Goal: Task Accomplishment & Management: Manage account settings

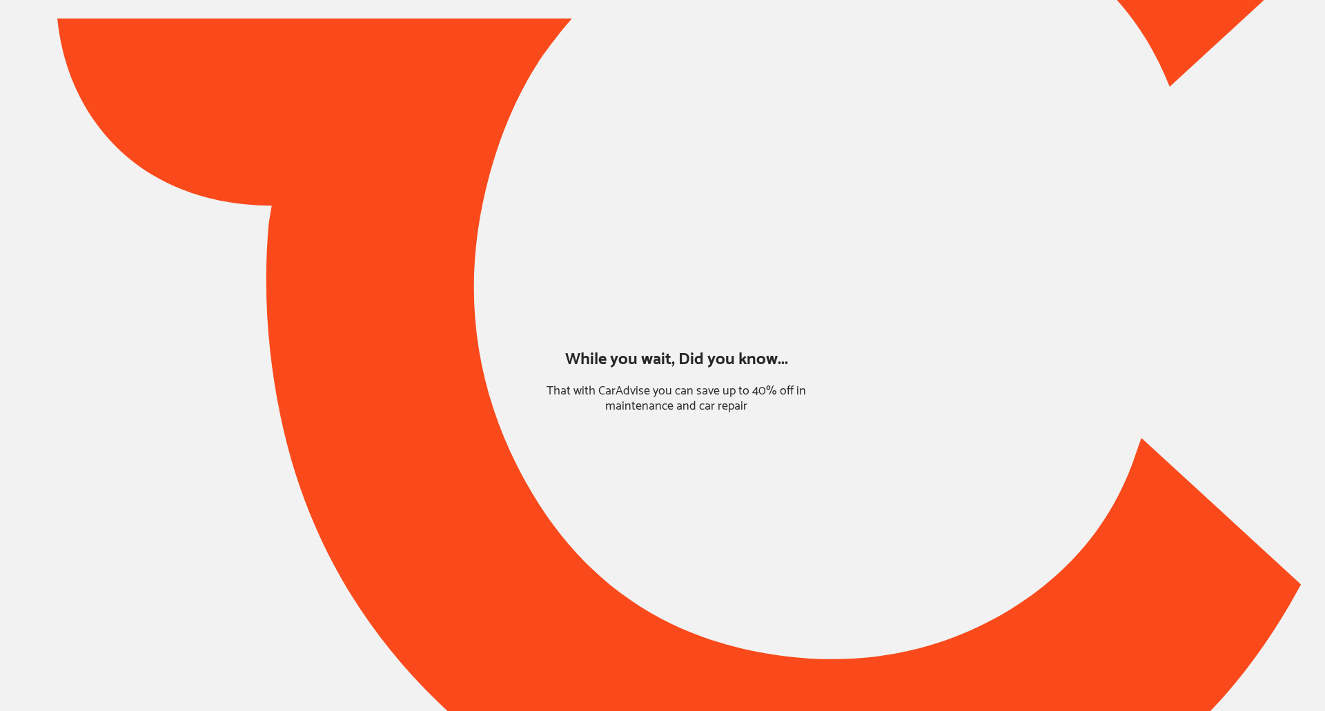
type input "*****"
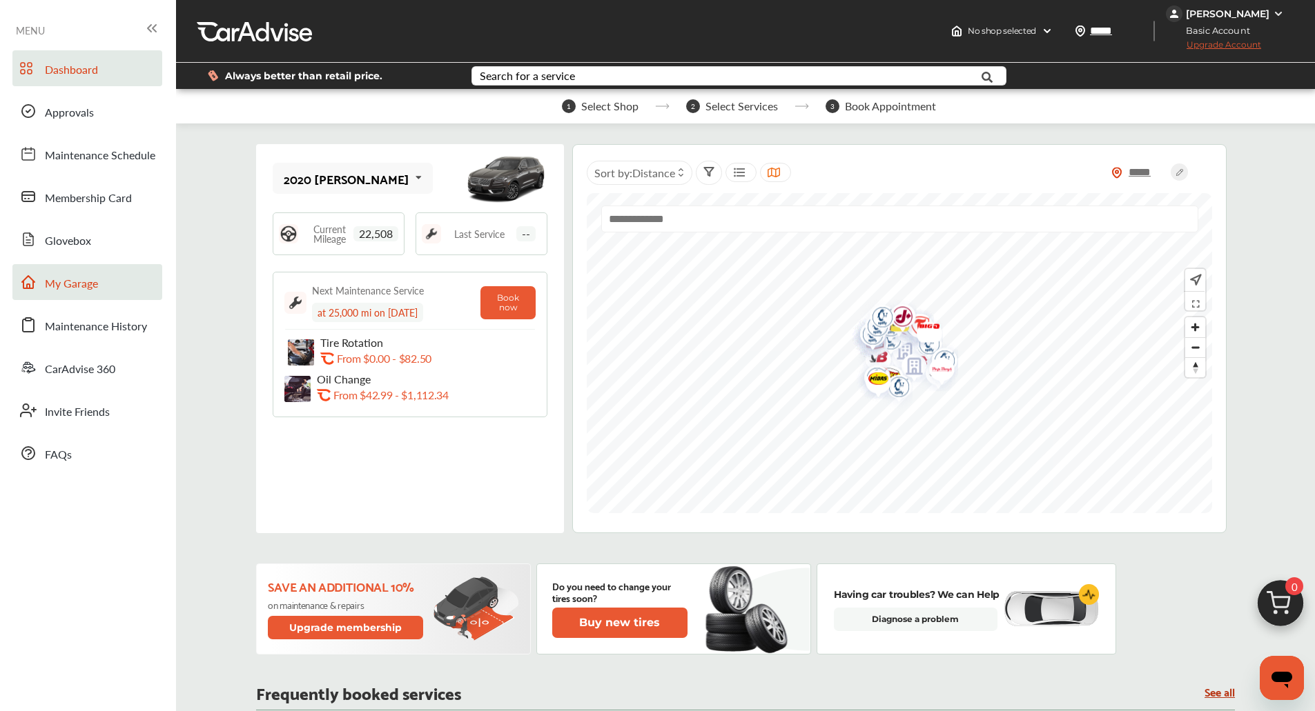
click at [121, 274] on link "My Garage" at bounding box center [87, 282] width 150 height 36
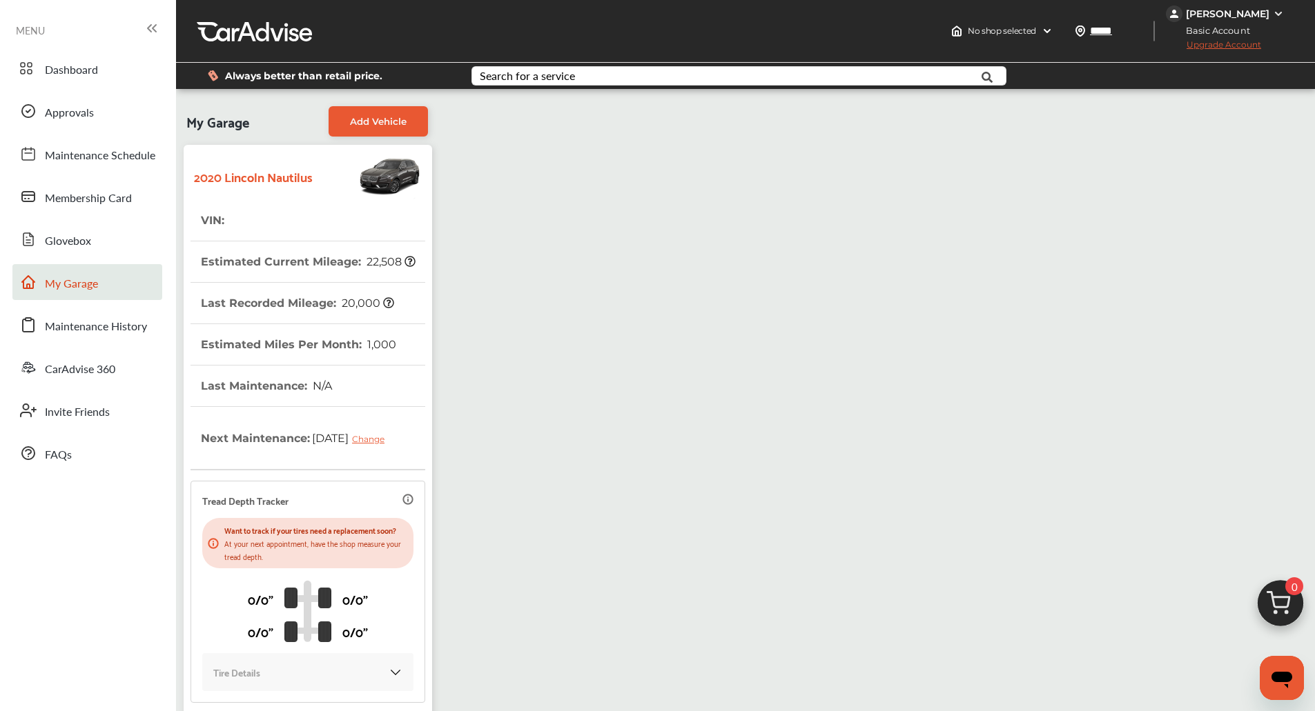
drag, startPoint x: 346, startPoint y: 253, endPoint x: 812, endPoint y: 240, distance: 466.0
click at [812, 240] on div "My Garage Add Vehicle 2020 Lincoln Nautilus VIN : Estimated Current Mileage : 2…" at bounding box center [745, 433] width 1132 height 668
click at [636, 175] on div "My Garage Add Vehicle 2020 Lincoln Nautilus VIN : Estimated Current Mileage : 2…" at bounding box center [745, 433] width 1132 height 668
click at [665, 176] on div "My Garage Add Vehicle 2020 Lincoln Nautilus VIN : Estimated Current Mileage : 2…" at bounding box center [745, 433] width 1132 height 668
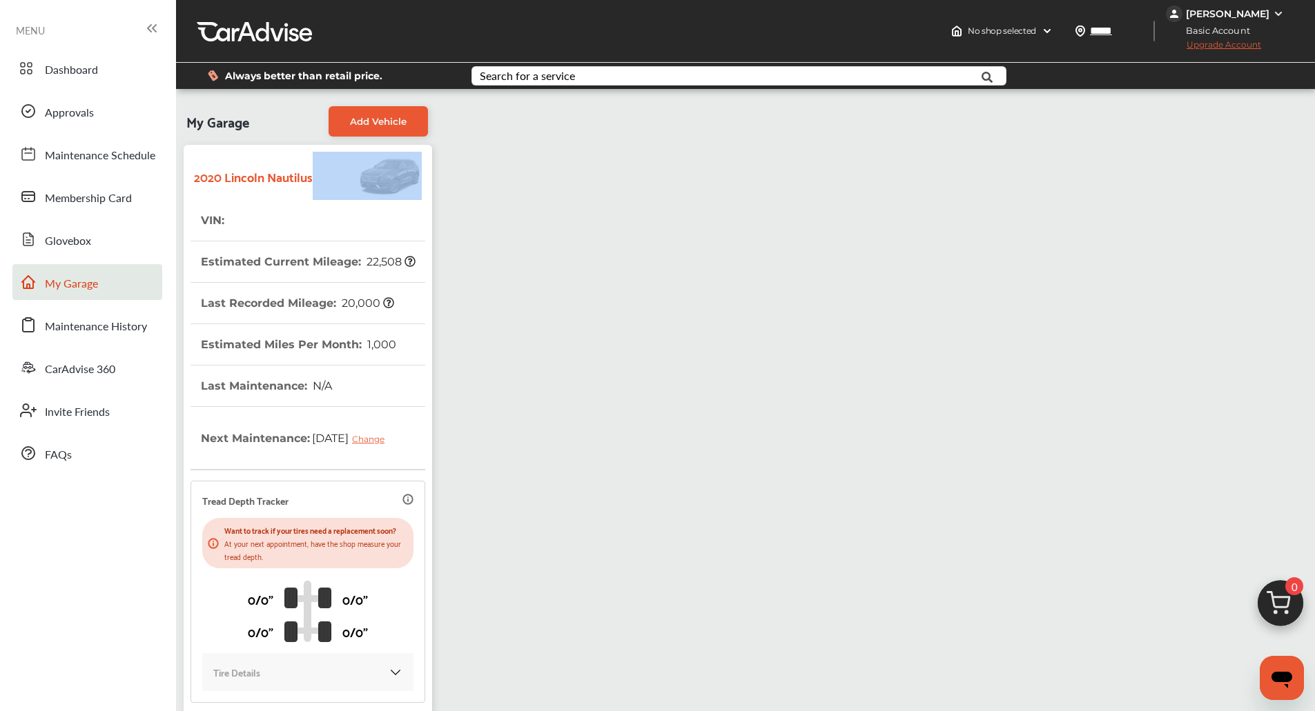
click at [665, 176] on div "My Garage Add Vehicle 2020 Lincoln Nautilus VIN : Estimated Current Mileage : 2…" at bounding box center [745, 433] width 1132 height 668
click at [621, 185] on div "My Garage Add Vehicle 2020 Lincoln Nautilus VIN : Estimated Current Mileage : 2…" at bounding box center [745, 433] width 1132 height 668
